Goal: Task Accomplishment & Management: Manage account settings

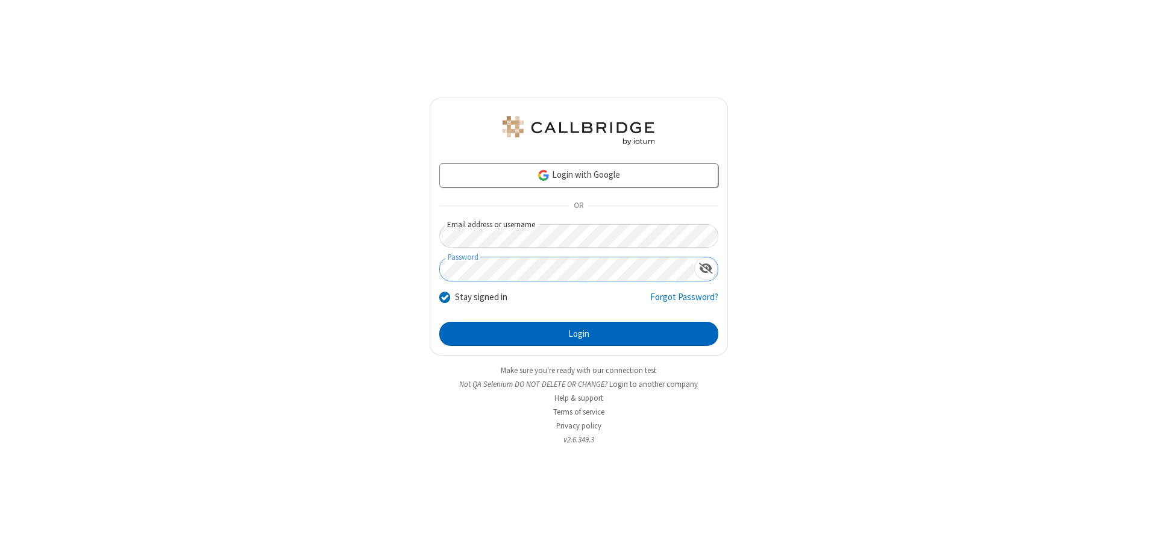
click at [579, 334] on button "Login" at bounding box center [578, 334] width 279 height 24
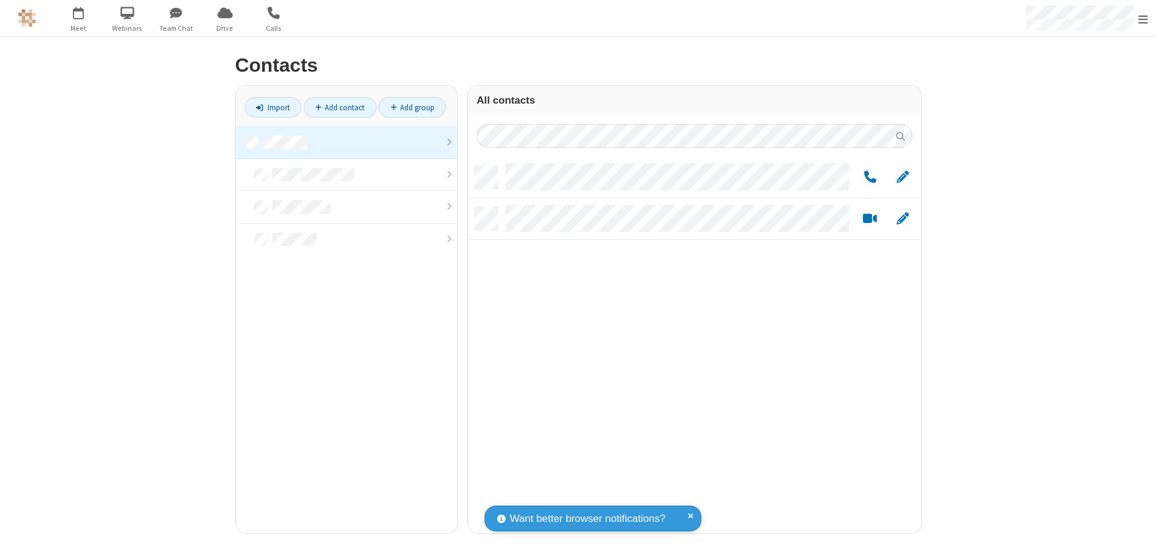
scroll to position [368, 445]
click at [347, 142] on link at bounding box center [347, 143] width 222 height 33
click at [412, 107] on link "Add group" at bounding box center [413, 107] width 68 height 20
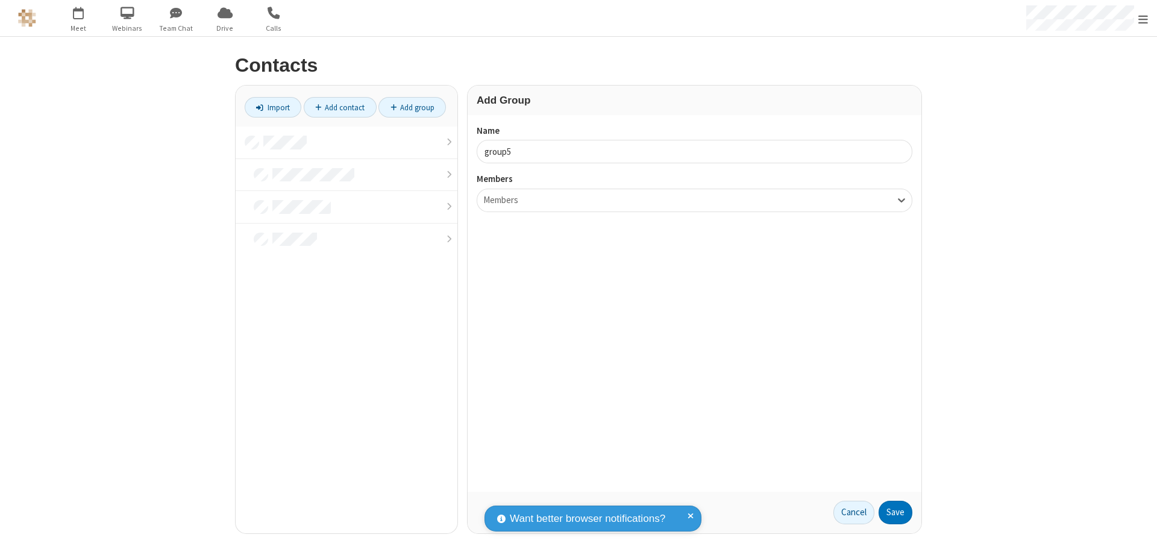
type input "group5"
type input "name22"
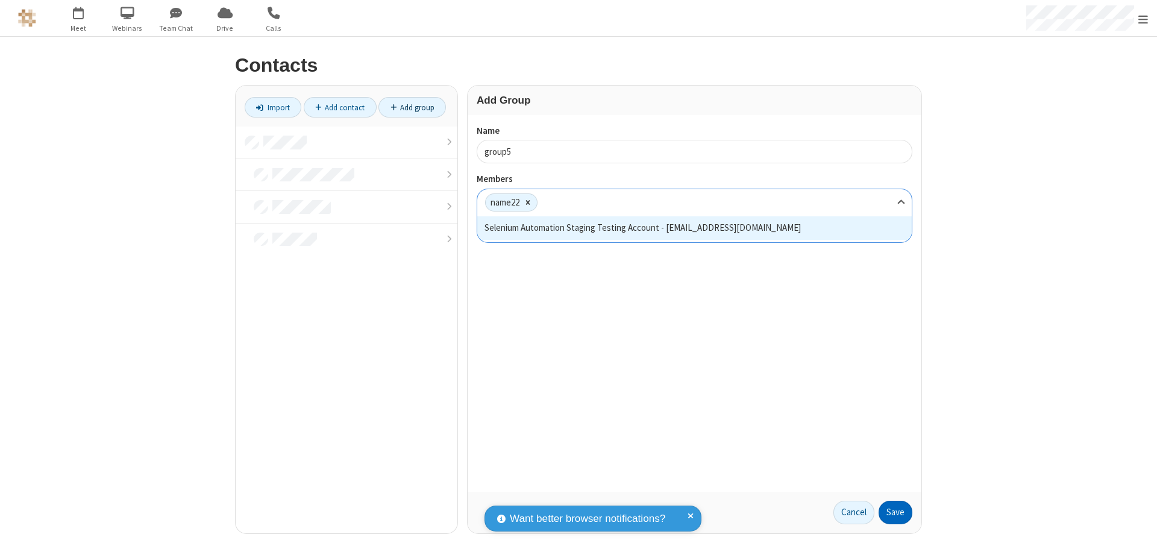
click at [896, 512] on button "Save" at bounding box center [896, 513] width 34 height 24
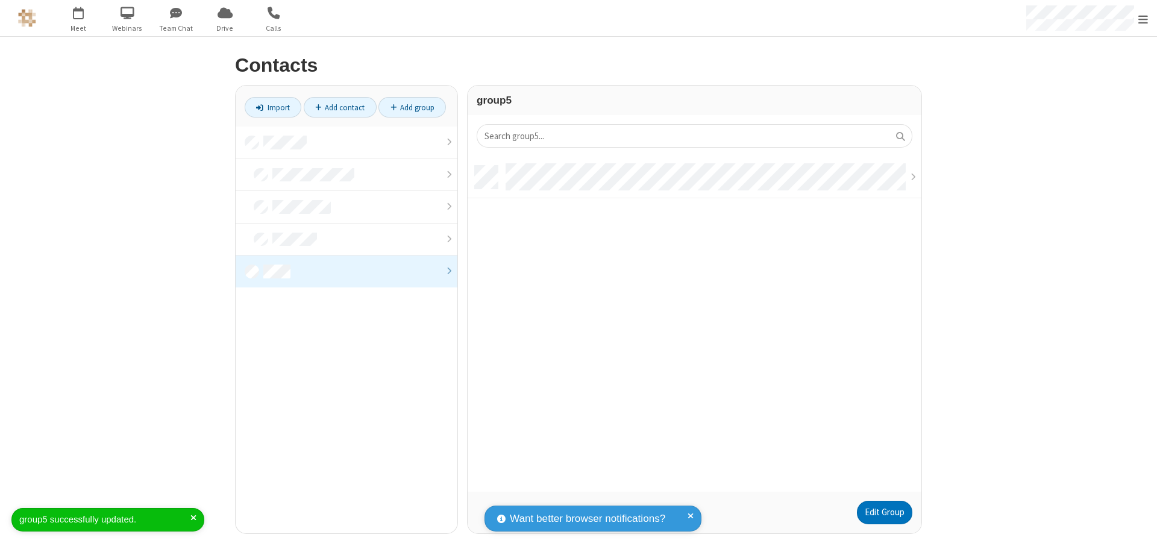
scroll to position [326, 445]
click at [884, 512] on link "Edit Group" at bounding box center [884, 513] width 55 height 24
